Goal: Task Accomplishment & Management: Use online tool/utility

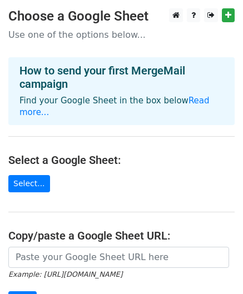
click at [105, 36] on p "Use one of the options below..." at bounding box center [121, 35] width 226 height 12
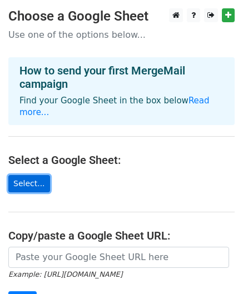
click at [24, 175] on link "Select..." at bounding box center [29, 183] width 42 height 17
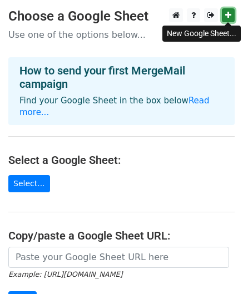
click at [227, 13] on icon at bounding box center [228, 15] width 6 height 8
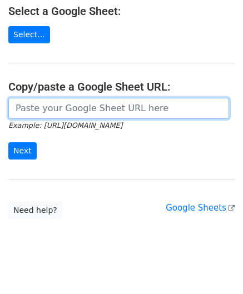
click at [131, 100] on input "url" at bounding box center [118, 108] width 221 height 21
paste input "https://docs.google.com/spreadsheets/d/1ViiWuQYcpKyrLhRVGx_WpmQS196jORcLGEx09cn…"
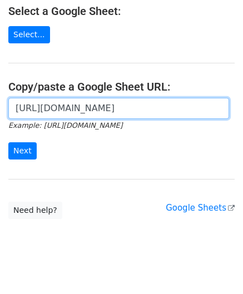
scroll to position [0, 245]
type input "https://docs.google.com/spreadsheets/d/1ViiWuQYcpKyrLhRVGx_WpmQS196jORcLGEx09cn…"
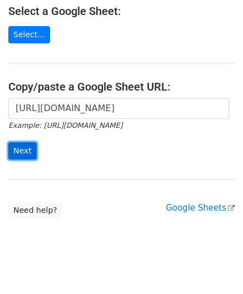
scroll to position [0, 0]
click at [24, 142] on input "Next" at bounding box center [22, 150] width 28 height 17
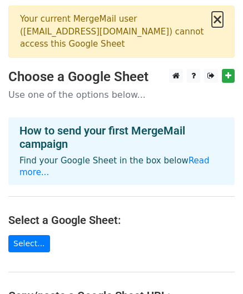
click at [219, 21] on button "×" at bounding box center [217, 19] width 11 height 13
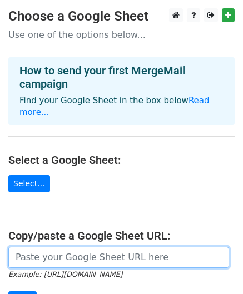
click at [157, 251] on input "url" at bounding box center [118, 257] width 221 height 21
paste input "[URL][DOMAIN_NAME]"
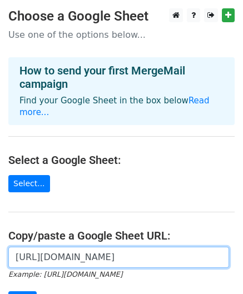
scroll to position [149, 0]
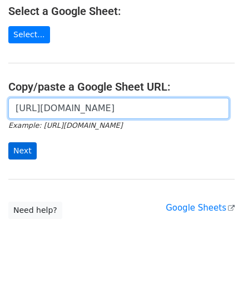
type input "https://docs.google.com/spreadsheets/d/1ViiWuQYcpKyrLhRVGx_WpmQS196jORcLGEx09cn…"
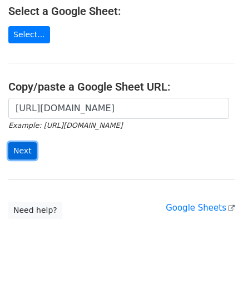
scroll to position [0, 0]
click at [20, 145] on input "Next" at bounding box center [22, 150] width 28 height 17
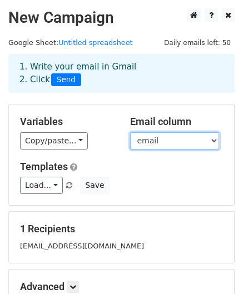
click at [155, 144] on select "email tên status" at bounding box center [174, 140] width 89 height 17
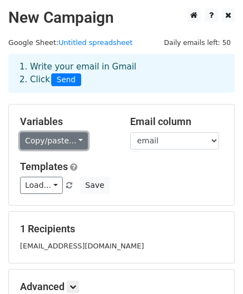
click at [71, 137] on link "Copy/paste..." at bounding box center [54, 140] width 68 height 17
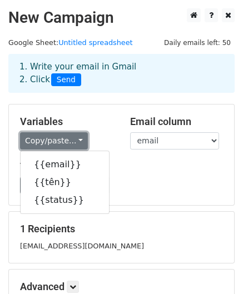
click at [71, 137] on link "Copy/paste..." at bounding box center [54, 140] width 68 height 17
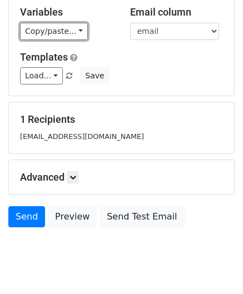
scroll to position [135, 0]
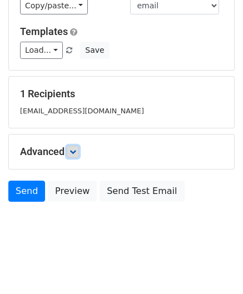
click at [76, 148] on icon at bounding box center [72, 151] width 7 height 7
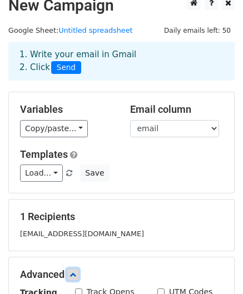
scroll to position [0, 0]
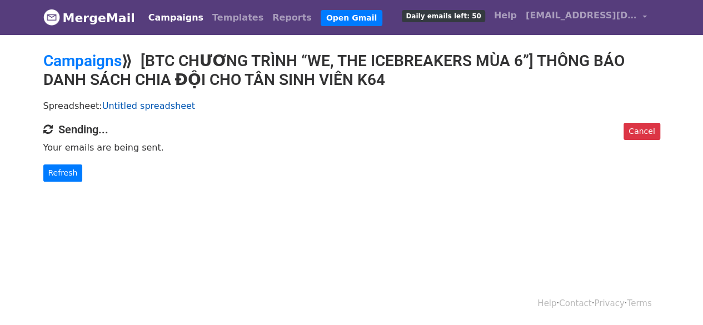
click at [152, 103] on link "Untitled spreadsheet" at bounding box center [148, 106] width 93 height 11
click at [639, 134] on link "Cancel" at bounding box center [642, 131] width 36 height 17
